Goal: Navigation & Orientation: Find specific page/section

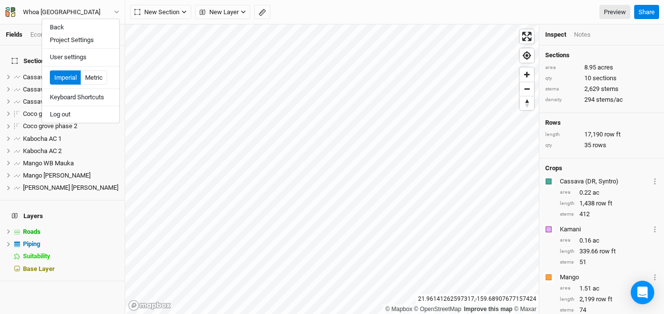
scroll to position [342, 0]
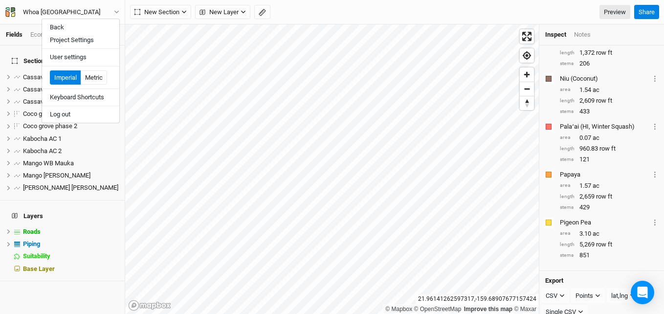
click at [72, 19] on div "Back Project Settings User settings Imperial Metric Keyboard Shortcuts Log out" at bounding box center [81, 71] width 78 height 105
click at [69, 25] on button "Back" at bounding box center [80, 27] width 77 height 13
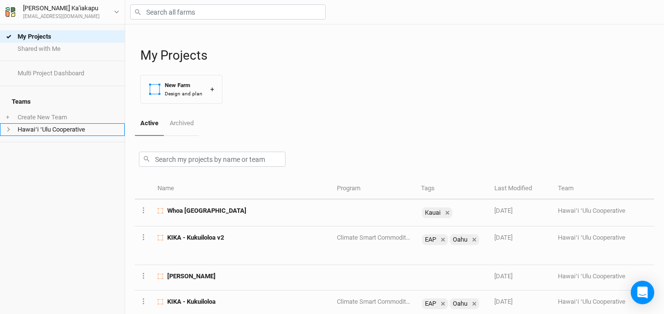
click at [49, 124] on li "Hawaiʻi ʻUlu Cooperative" at bounding box center [62, 129] width 125 height 12
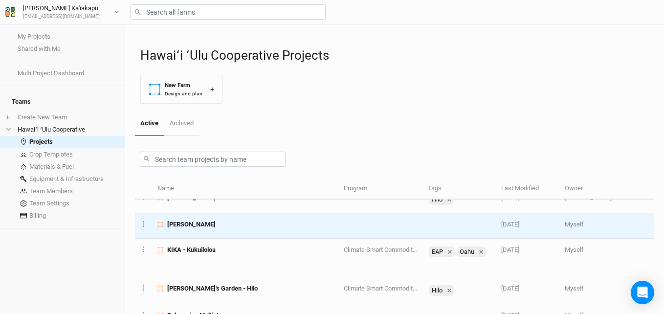
scroll to position [440, 0]
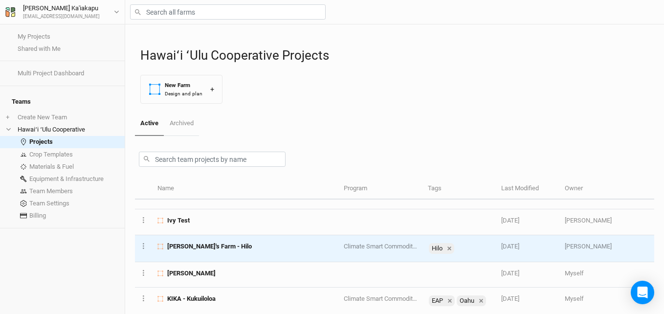
click at [198, 242] on span "[PERSON_NAME]'s Farm - Hilo" at bounding box center [209, 246] width 85 height 9
